Goal: Transaction & Acquisition: Purchase product/service

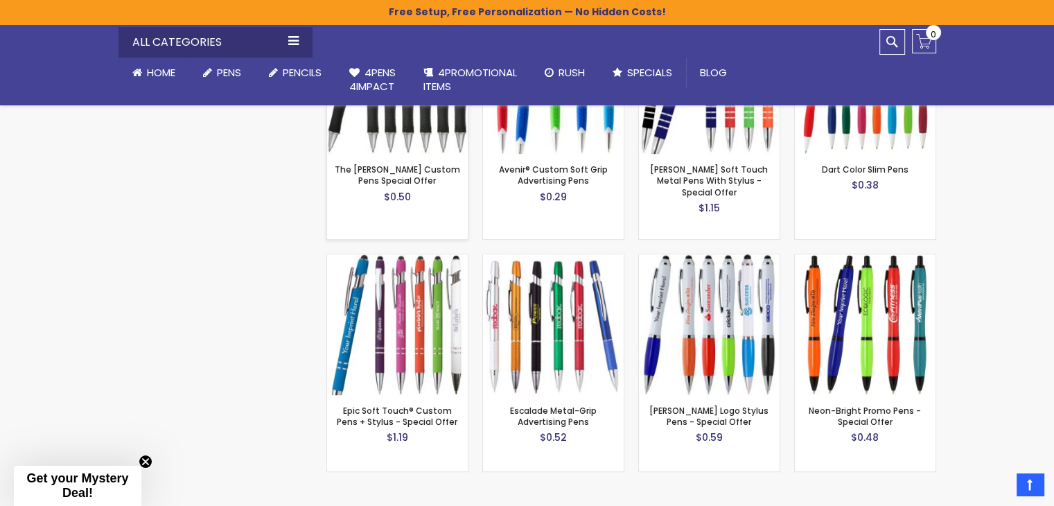
scroll to position [994, 0]
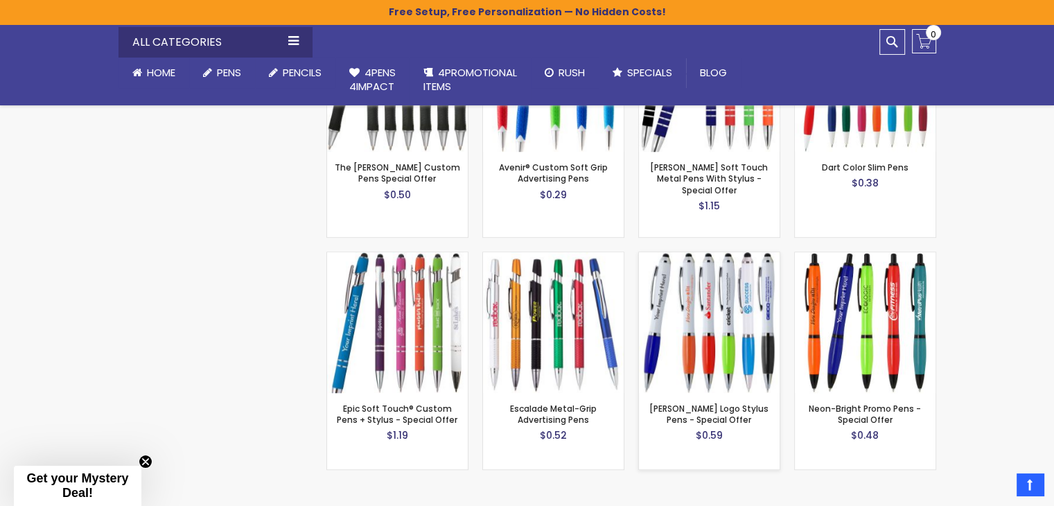
click at [675, 276] on img at bounding box center [709, 322] width 141 height 141
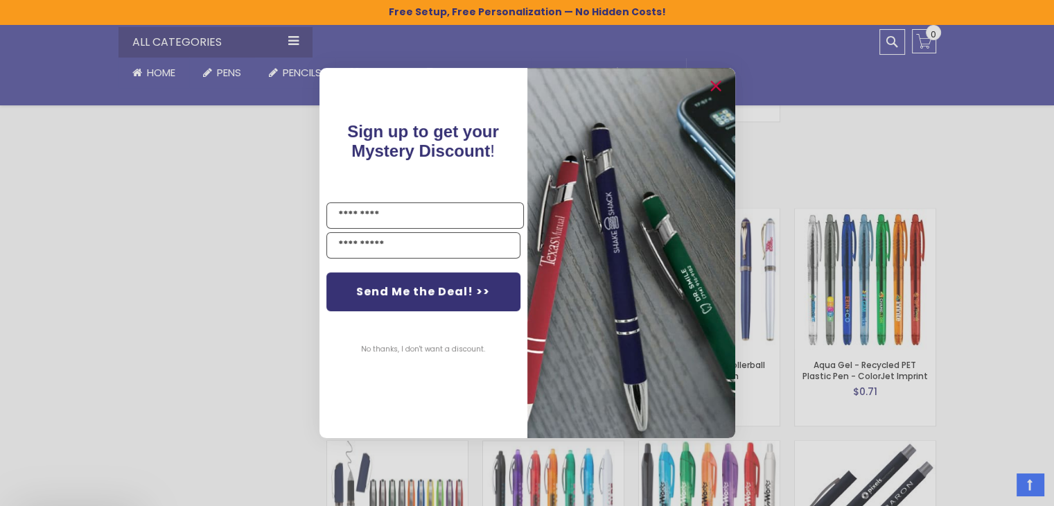
scroll to position [2172, 0]
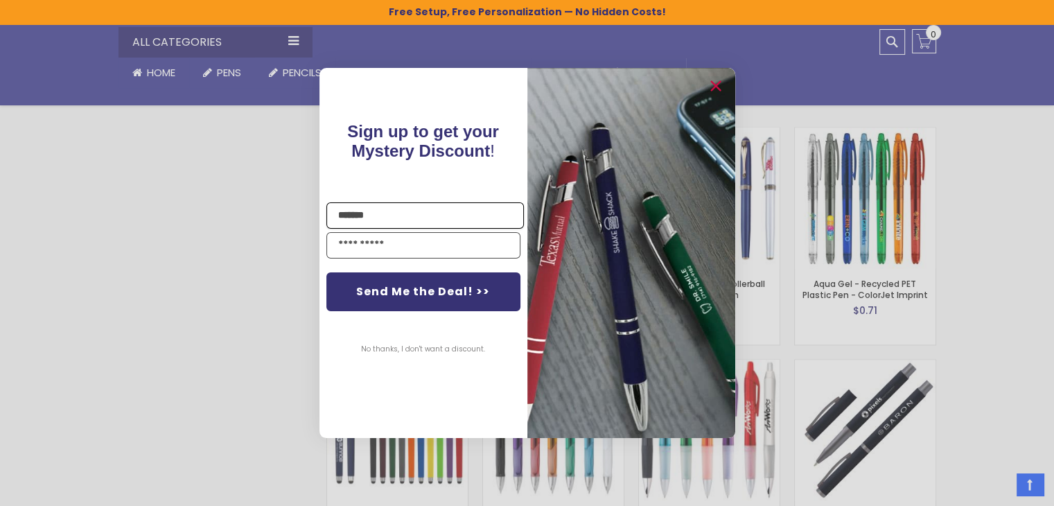
type input "*******"
type input "*"
type input "**********"
click at [408, 221] on input "*******" at bounding box center [424, 215] width 197 height 26
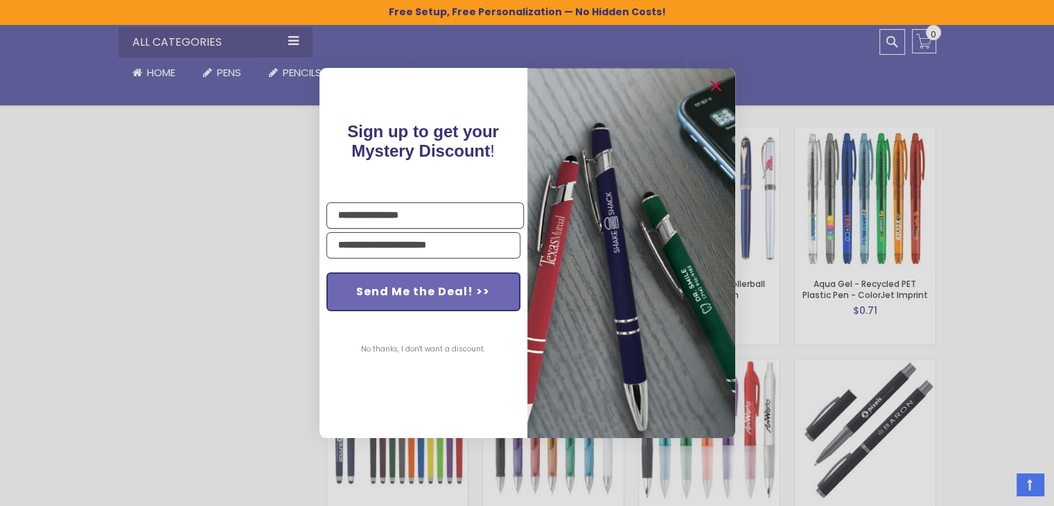
type input "**********"
click at [424, 291] on button "Send Me the Deal! >>" at bounding box center [423, 291] width 194 height 39
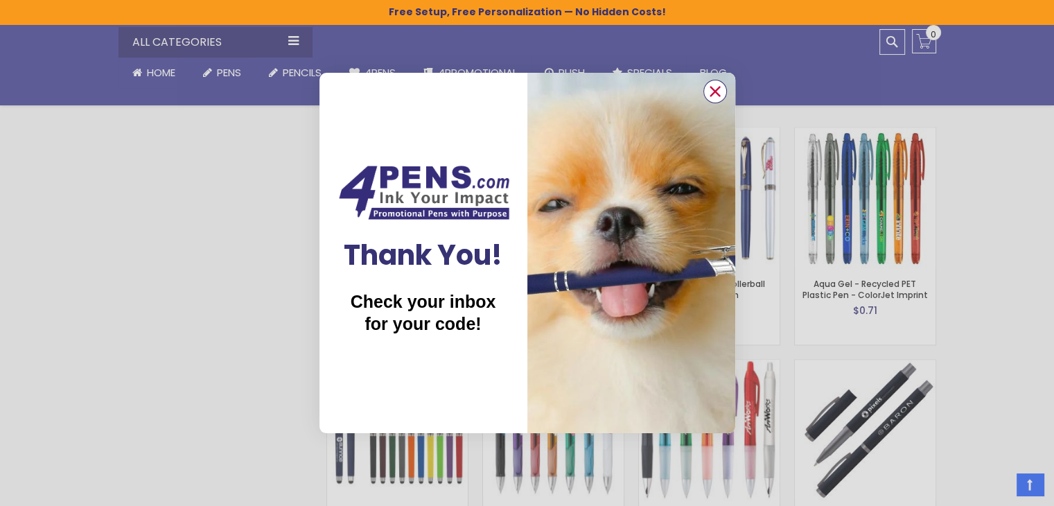
click at [712, 87] on icon "Close dialog" at bounding box center [714, 91] width 9 height 9
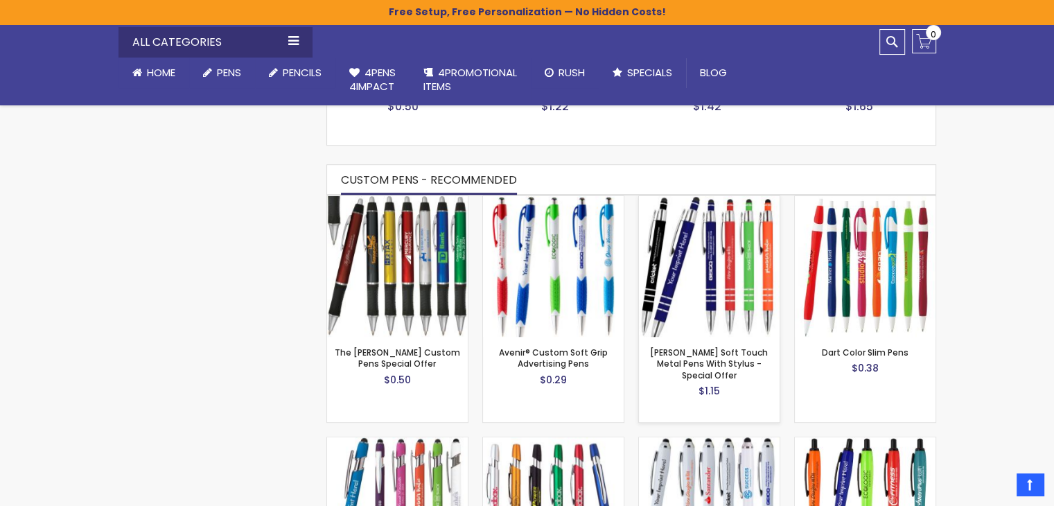
scroll to position [832, 0]
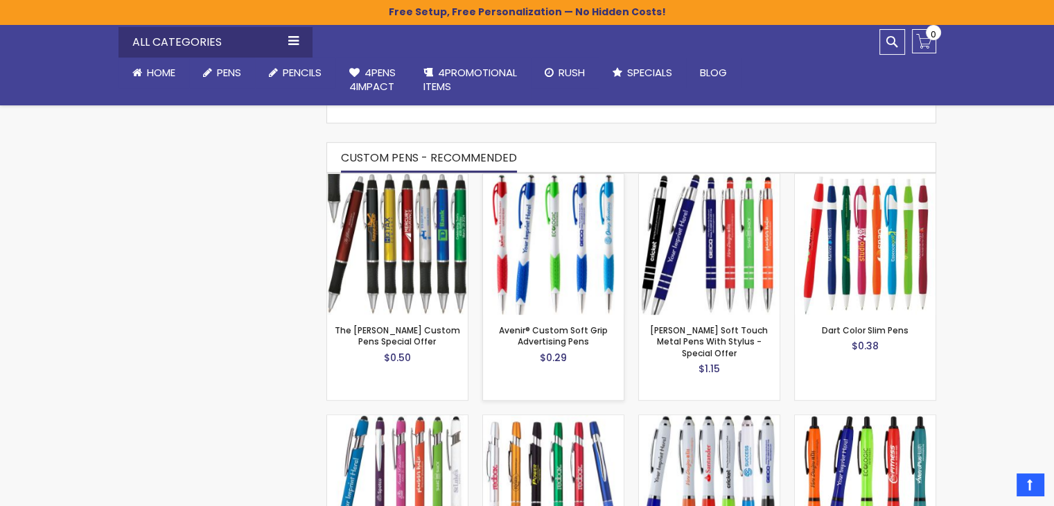
click at [560, 234] on img at bounding box center [553, 244] width 141 height 141
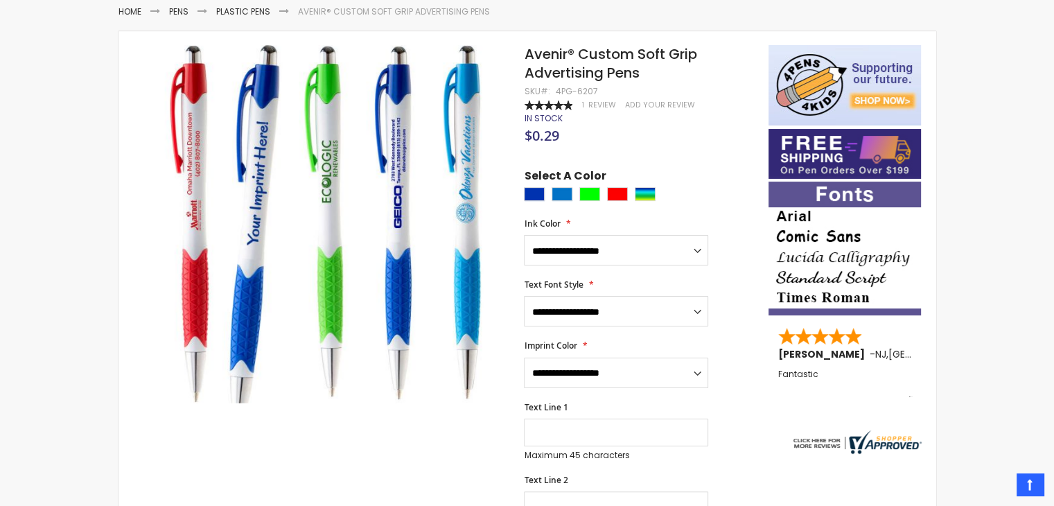
scroll to position [231, 0]
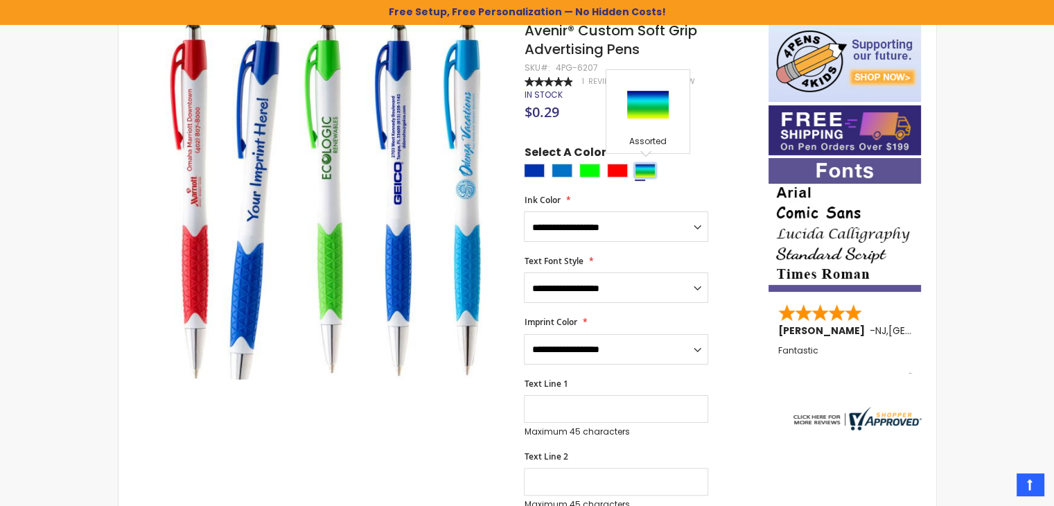
click at [643, 169] on div "Assorted" at bounding box center [645, 171] width 21 height 14
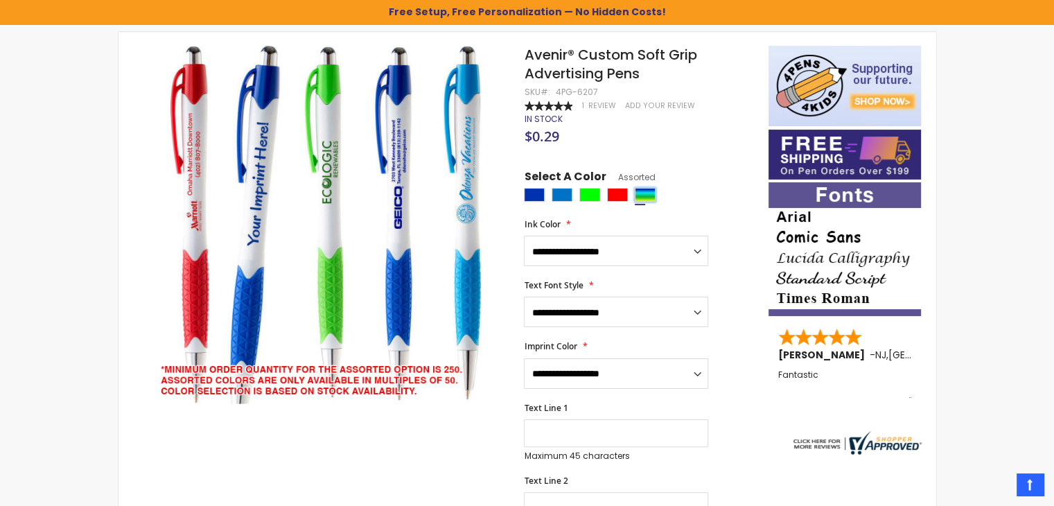
scroll to position [162, 0]
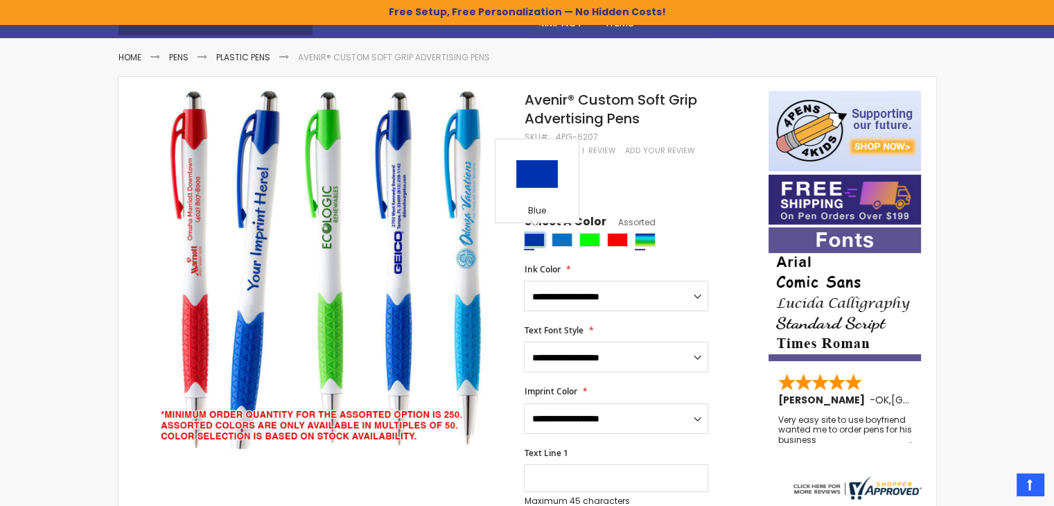
click at [534, 236] on div "Blue" at bounding box center [534, 240] width 21 height 14
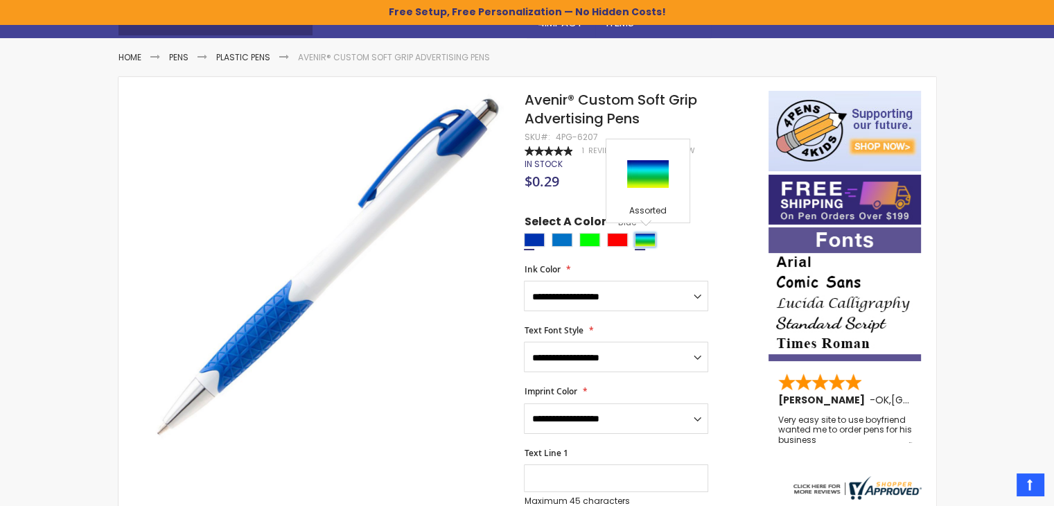
click at [638, 241] on div "Assorted" at bounding box center [645, 240] width 21 height 14
type input "****"
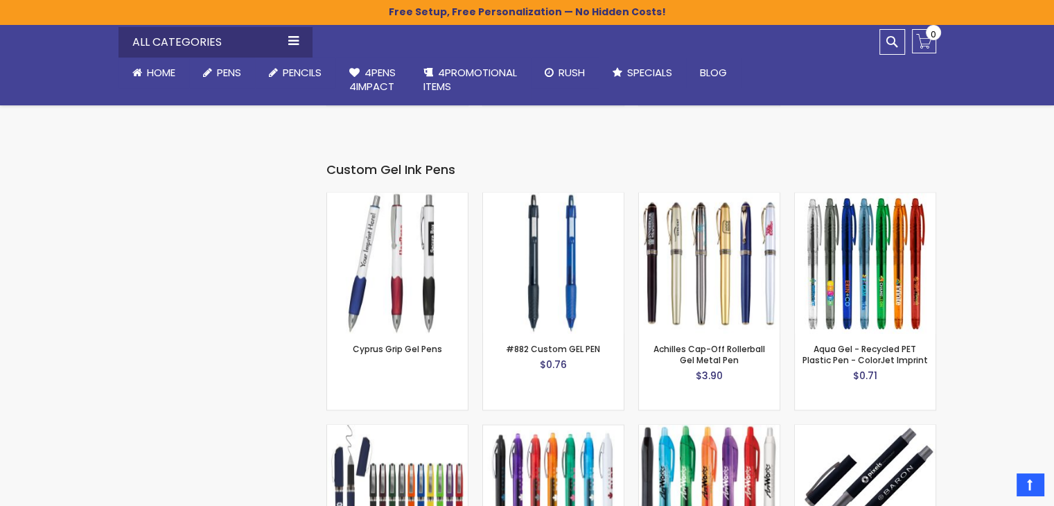
scroll to position [2101, 0]
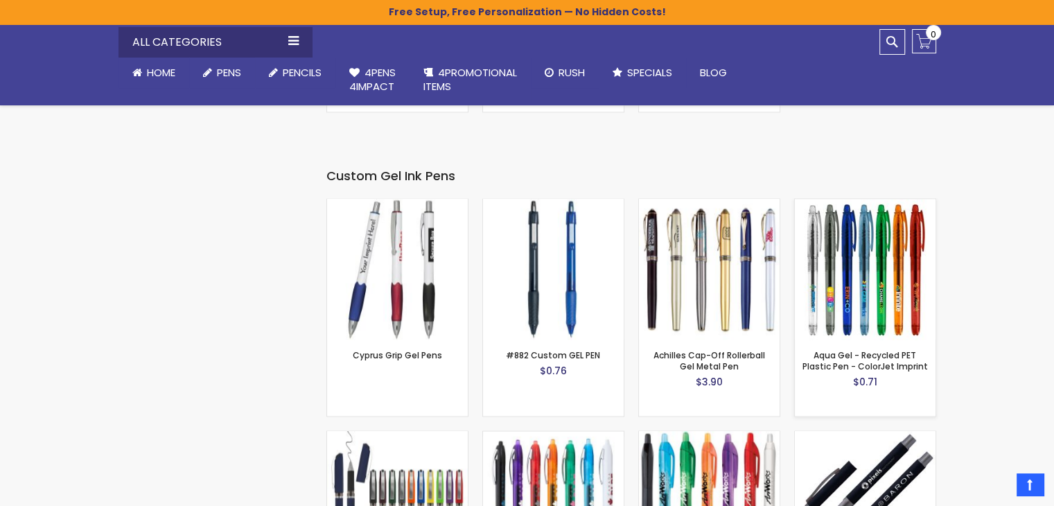
click at [854, 228] on img at bounding box center [865, 269] width 141 height 141
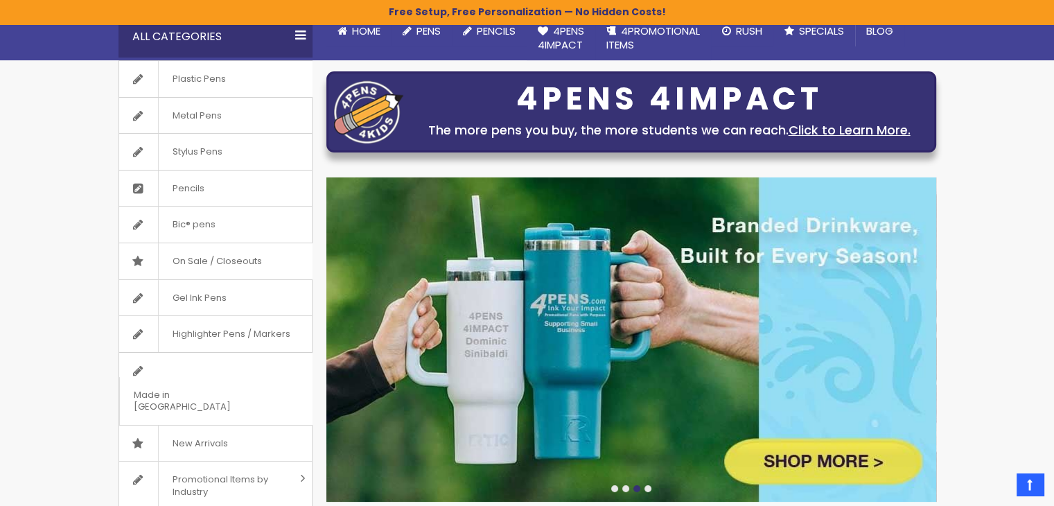
scroll to position [163, 0]
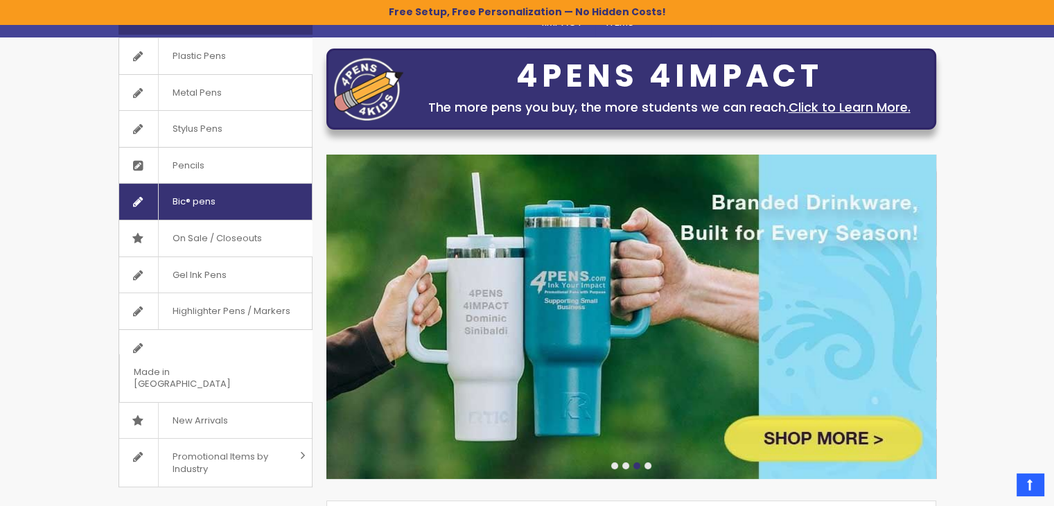
click at [209, 193] on span "Bic® pens" at bounding box center [193, 202] width 71 height 36
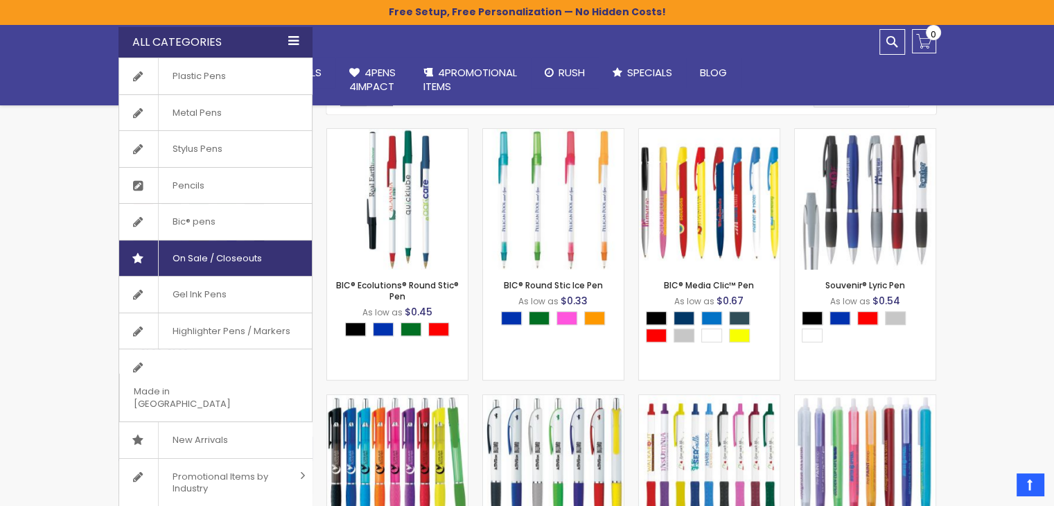
scroll to position [346, 0]
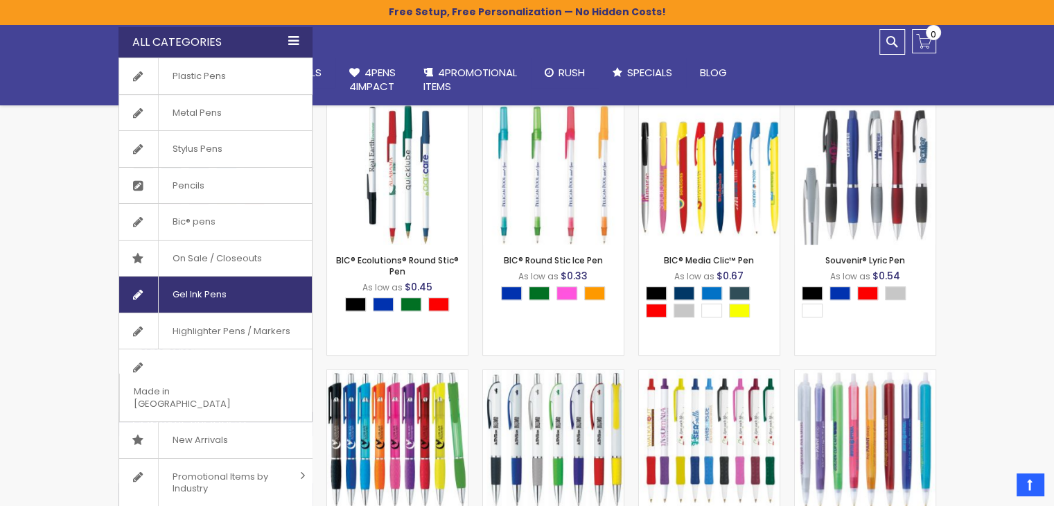
click at [258, 285] on link "Gel Ink Pens" at bounding box center [215, 294] width 193 height 36
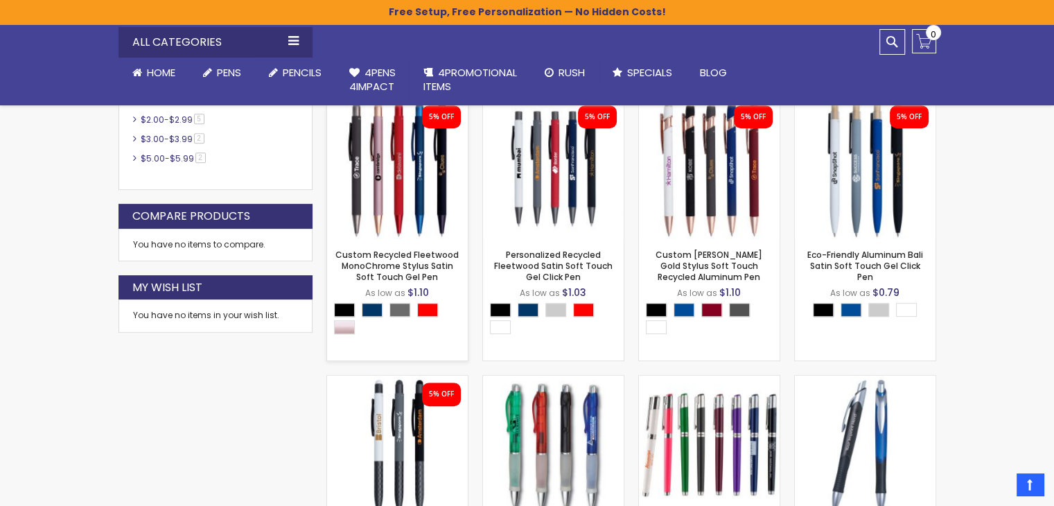
scroll to position [647, 0]
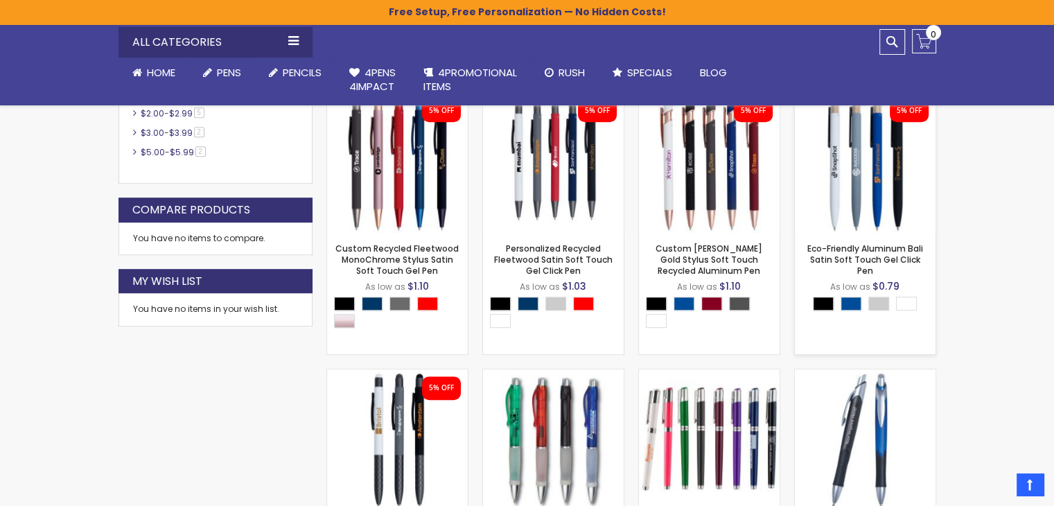
click at [841, 200] on div "- ** + Add to Cart" at bounding box center [865, 210] width 141 height 24
click at [879, 185] on img at bounding box center [865, 162] width 141 height 141
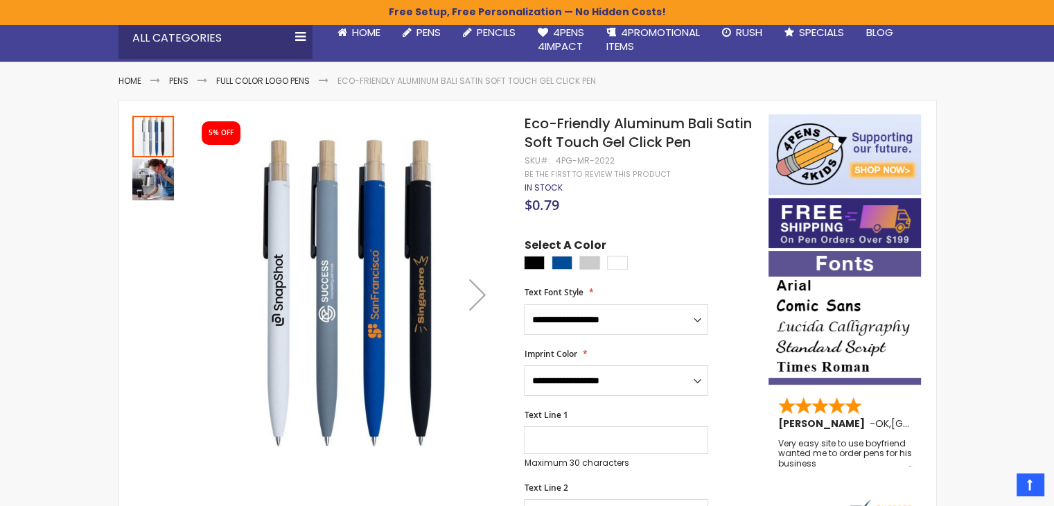
click at [485, 294] on div "Next" at bounding box center [477, 294] width 55 height 55
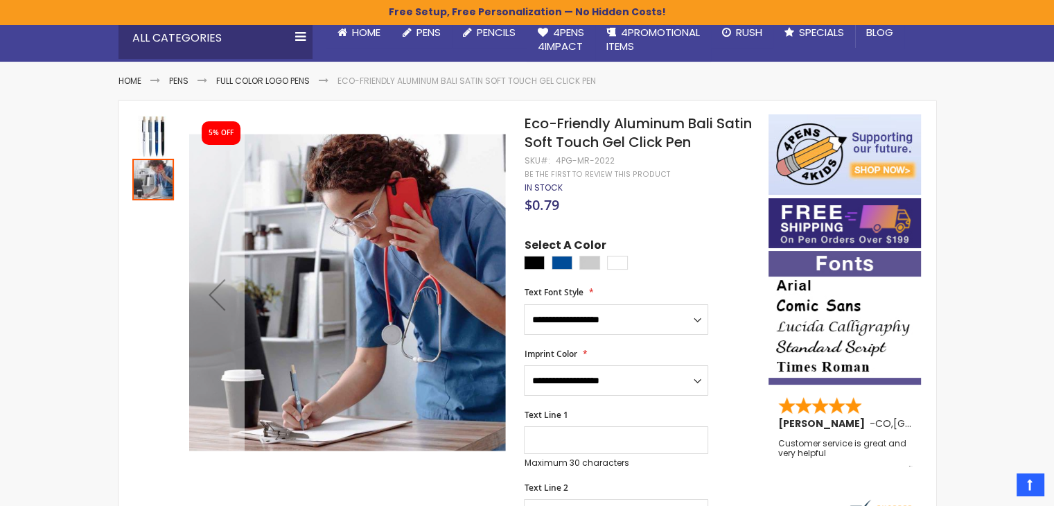
click at [209, 305] on div "Previous" at bounding box center [216, 294] width 55 height 55
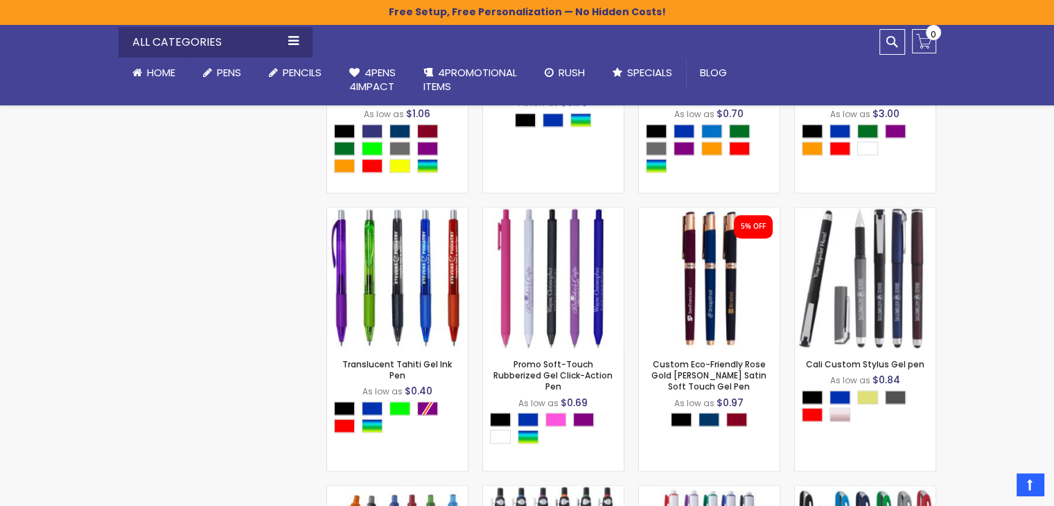
scroll to position [1364, 0]
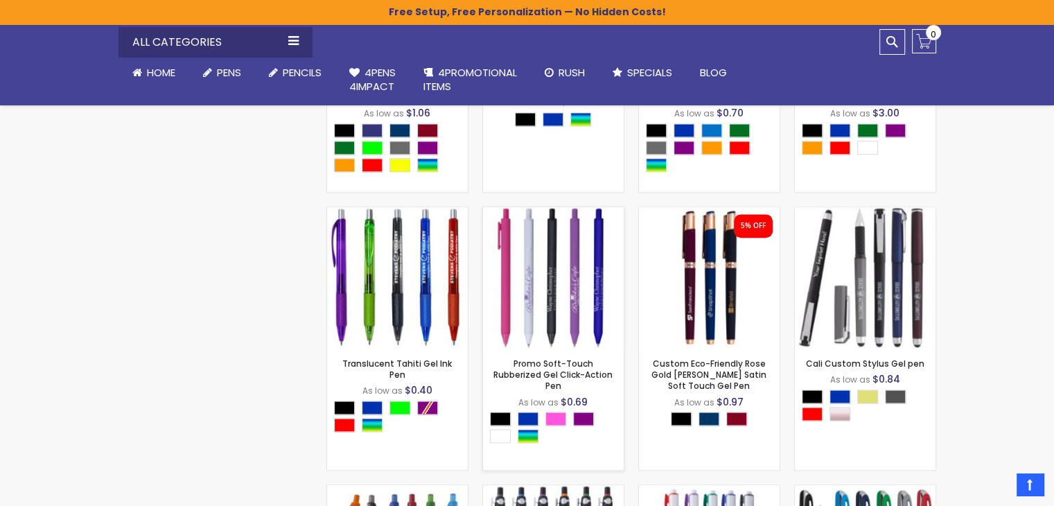
click at [520, 274] on img at bounding box center [553, 277] width 141 height 141
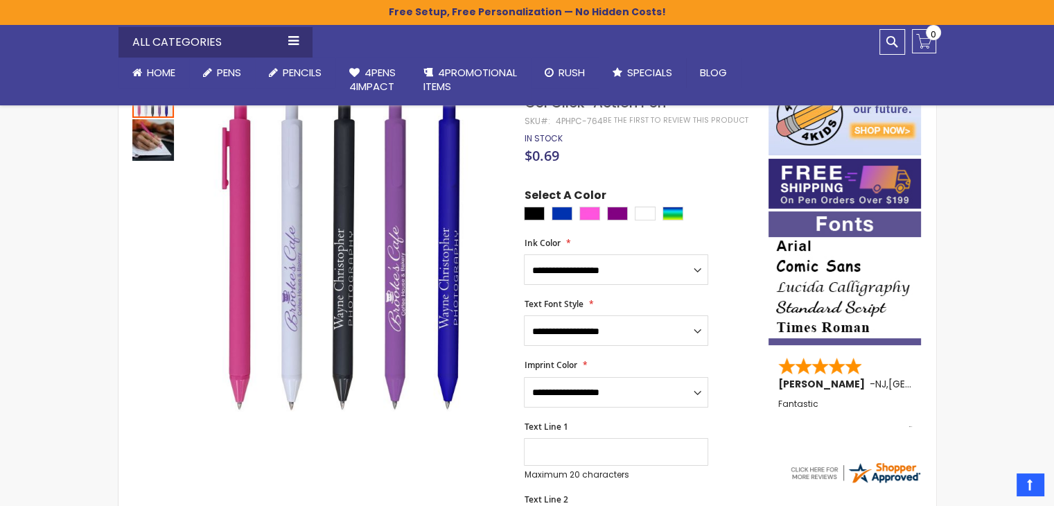
scroll to position [162, 0]
